Goal: Communication & Community: Ask a question

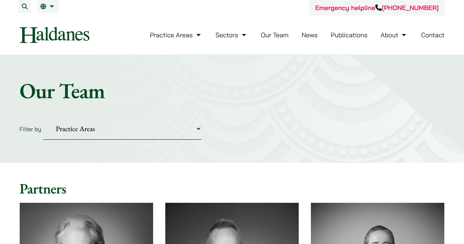
click at [435, 36] on link "Contact" at bounding box center [433, 35] width 24 height 8
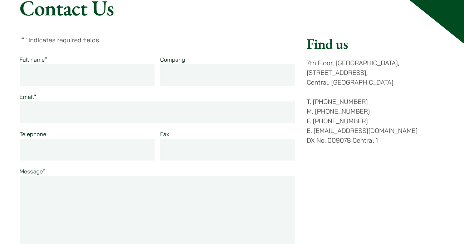
scroll to position [84, 0]
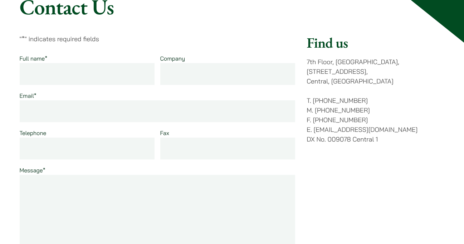
click at [97, 82] on input "Full name *" at bounding box center [87, 74] width 135 height 22
click at [216, 107] on input "Email *" at bounding box center [158, 111] width 276 height 22
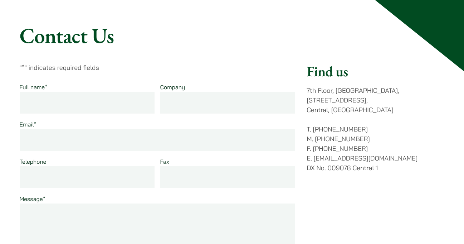
scroll to position [58, 0]
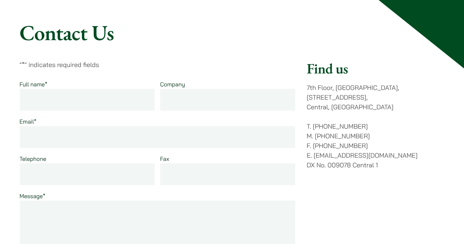
paste textarea "Dear Sir/Madam, My name is [[PERSON_NAME]]. I am the victim of a cross-border f…"
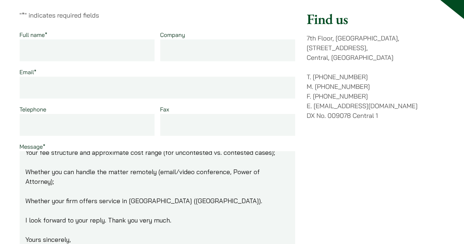
scroll to position [117, 0]
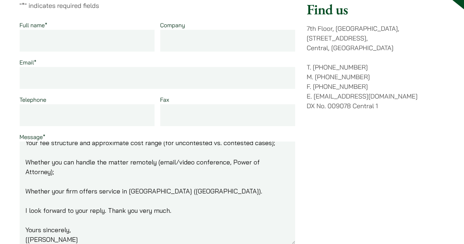
click at [28, 239] on textarea "Dear Sir/Madam, My name is [[PERSON_NAME]]. I am the victim of a cross-border f…" at bounding box center [158, 192] width 276 height 103
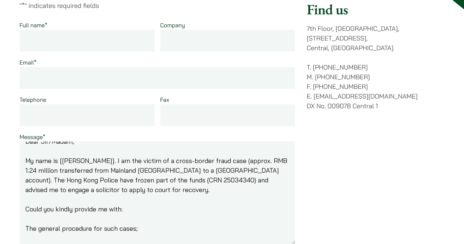
scroll to position [0, 0]
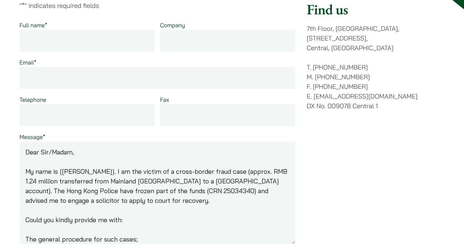
type textarea "Dear Sir/Madam, My name is [[PERSON_NAME]]. I am the victim of a cross-border f…"
click at [74, 40] on input "Full name *" at bounding box center [87, 41] width 135 height 22
type input "C"
type input "[PERSON_NAME]"
click at [52, 77] on input "Email *" at bounding box center [158, 78] width 276 height 22
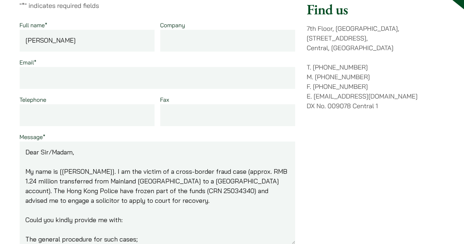
paste input "[EMAIL_ADDRESS][DOMAIN_NAME]"
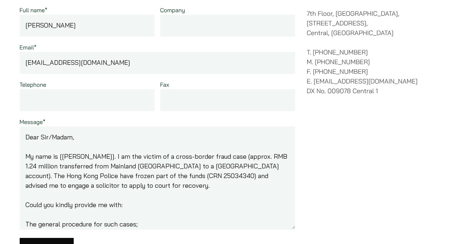
scroll to position [11, 0]
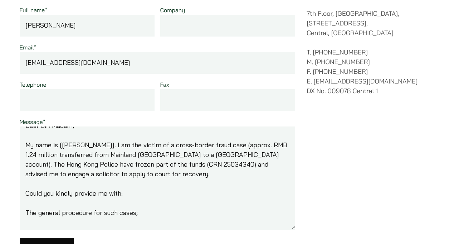
type input "[EMAIL_ADDRESS][DOMAIN_NAME]"
click at [96, 145] on textarea "Dear Sir/Madam, My name is [[PERSON_NAME]]. I am the victim of a cross-border f…" at bounding box center [158, 177] width 276 height 103
click at [63, 145] on textarea "Dear Sir/Madam, My name is [[PERSON_NAME]. I am the victim of a cross-border fr…" at bounding box center [158, 177] width 276 height 103
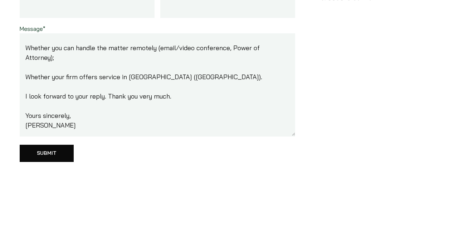
scroll to position [243, 0]
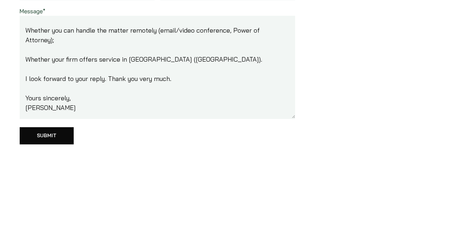
type textarea "Dear Sir/Madam, My name is [PERSON_NAME]. I am the victim of a cross-border fra…"
click at [42, 139] on input "Submit" at bounding box center [47, 135] width 54 height 17
